Goal: Navigation & Orientation: Find specific page/section

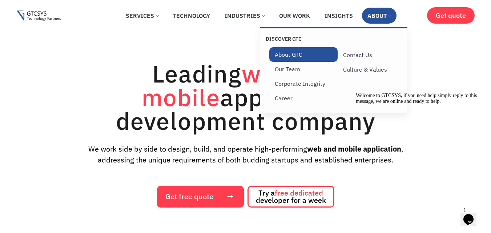
click at [283, 57] on link "About GTC" at bounding box center [303, 54] width 68 height 15
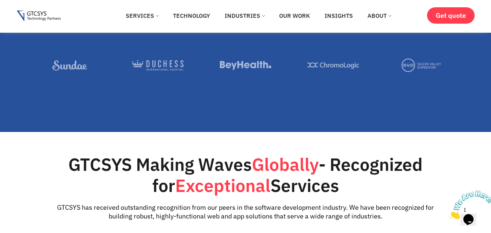
scroll to position [909, 0]
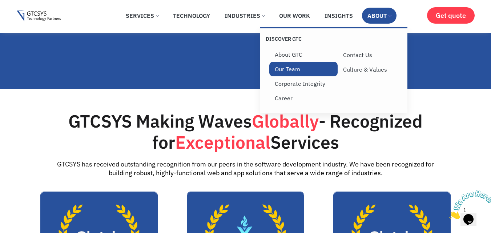
click at [292, 72] on link "Our Team" at bounding box center [303, 69] width 68 height 15
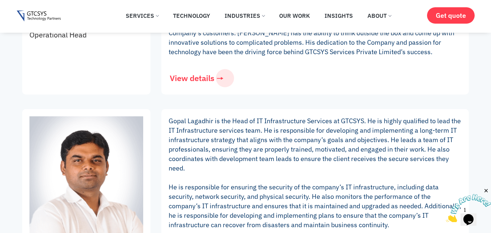
scroll to position [654, 0]
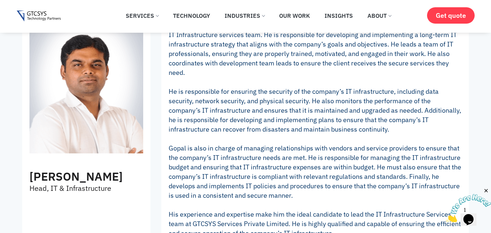
click at [485, 188] on icon "Close" at bounding box center [486, 191] width 7 height 7
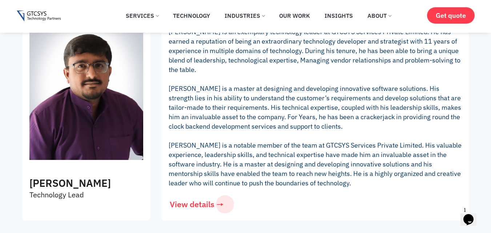
scroll to position [1345, 0]
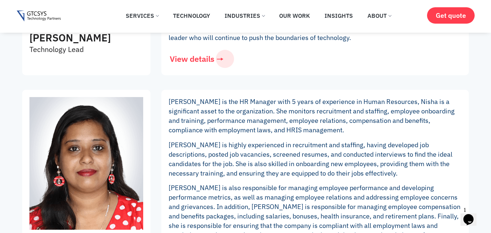
click at [42, 13] on img at bounding box center [39, 16] width 44 height 11
